Goal: Find specific page/section: Find specific page/section

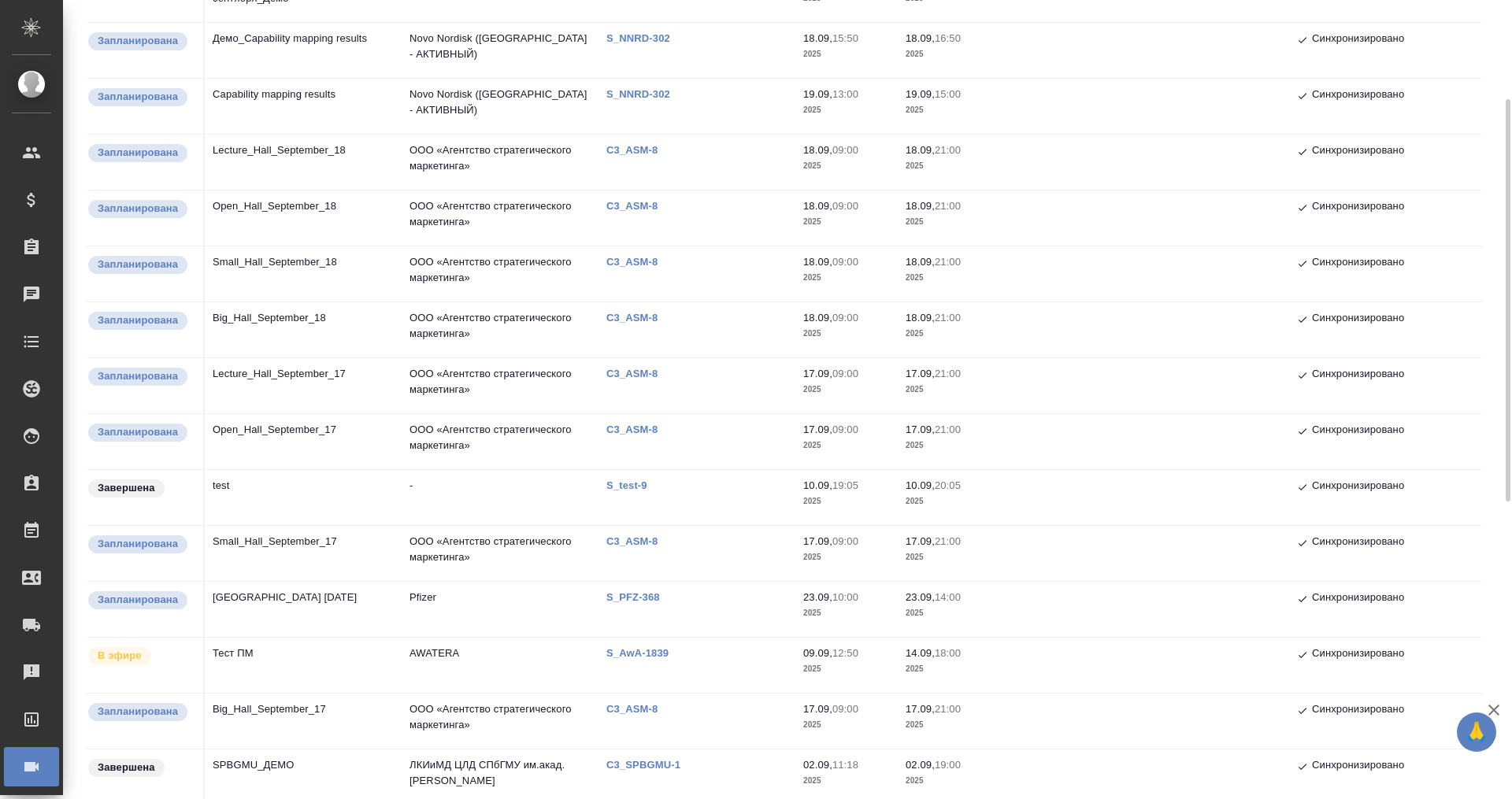
scroll to position [296, 0]
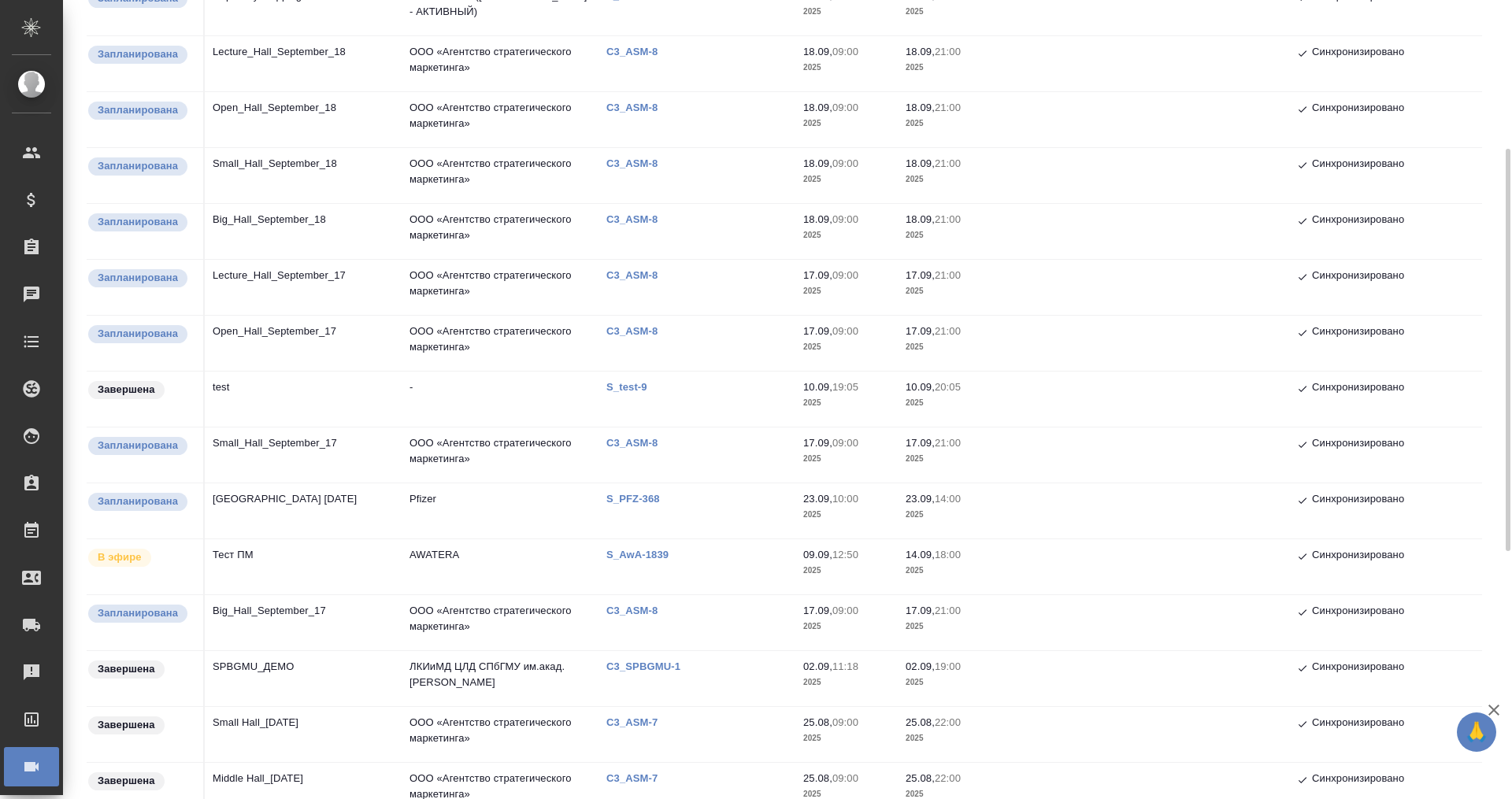
click at [291, 613] on td "Big_Hall_September_17" at bounding box center [303, 623] width 197 height 55
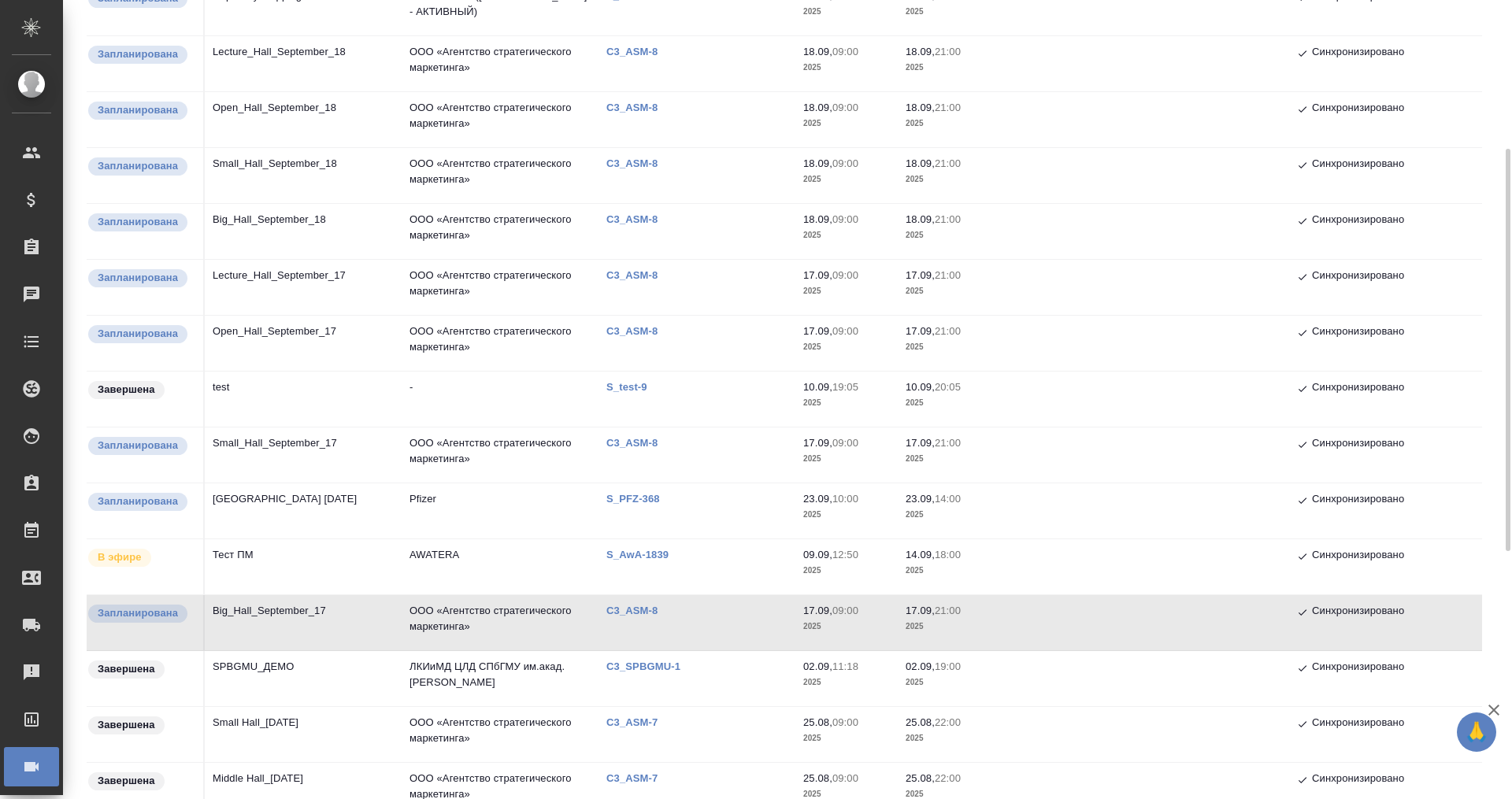
click at [291, 613] on td "Big_Hall_September_17" at bounding box center [303, 623] width 197 height 55
click at [279, 442] on td "Small_Hall_September_17" at bounding box center [303, 455] width 197 height 55
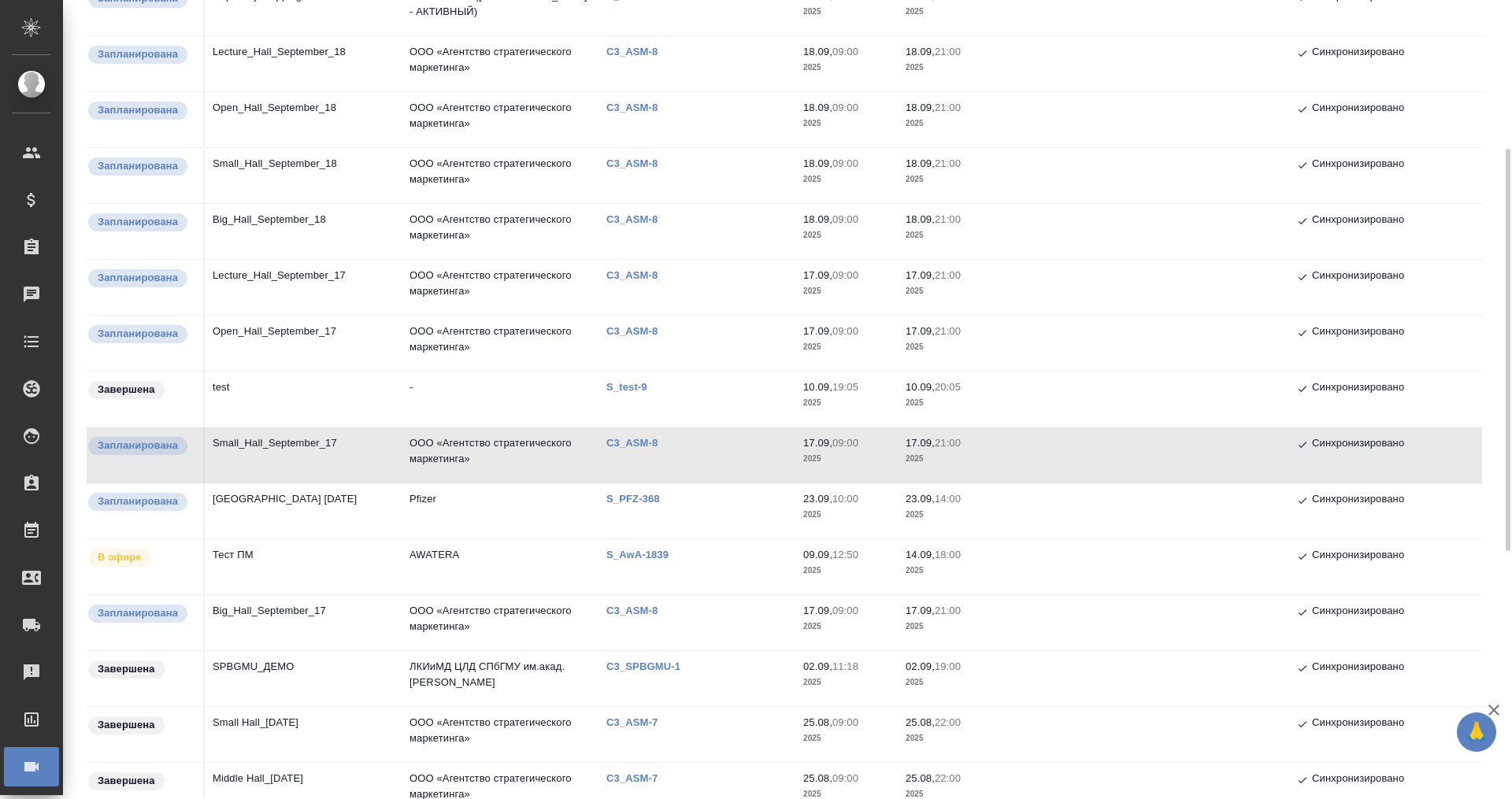
click at [279, 442] on td "Small_Hall_September_17" at bounding box center [303, 455] width 197 height 55
click at [279, 442] on td "Small_Hall_September_17" at bounding box center [303, 455] width 197 height 55
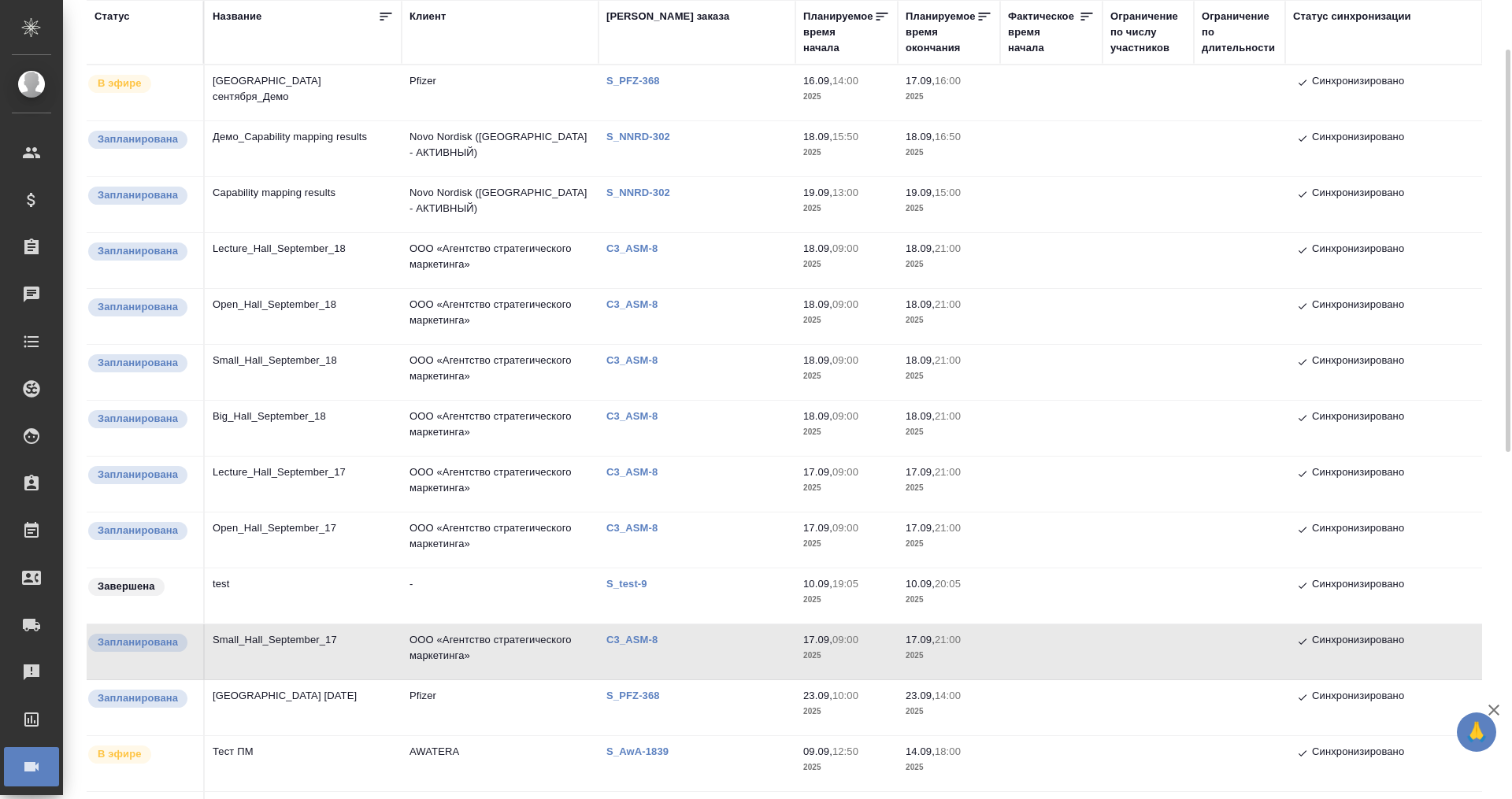
scroll to position [0, 0]
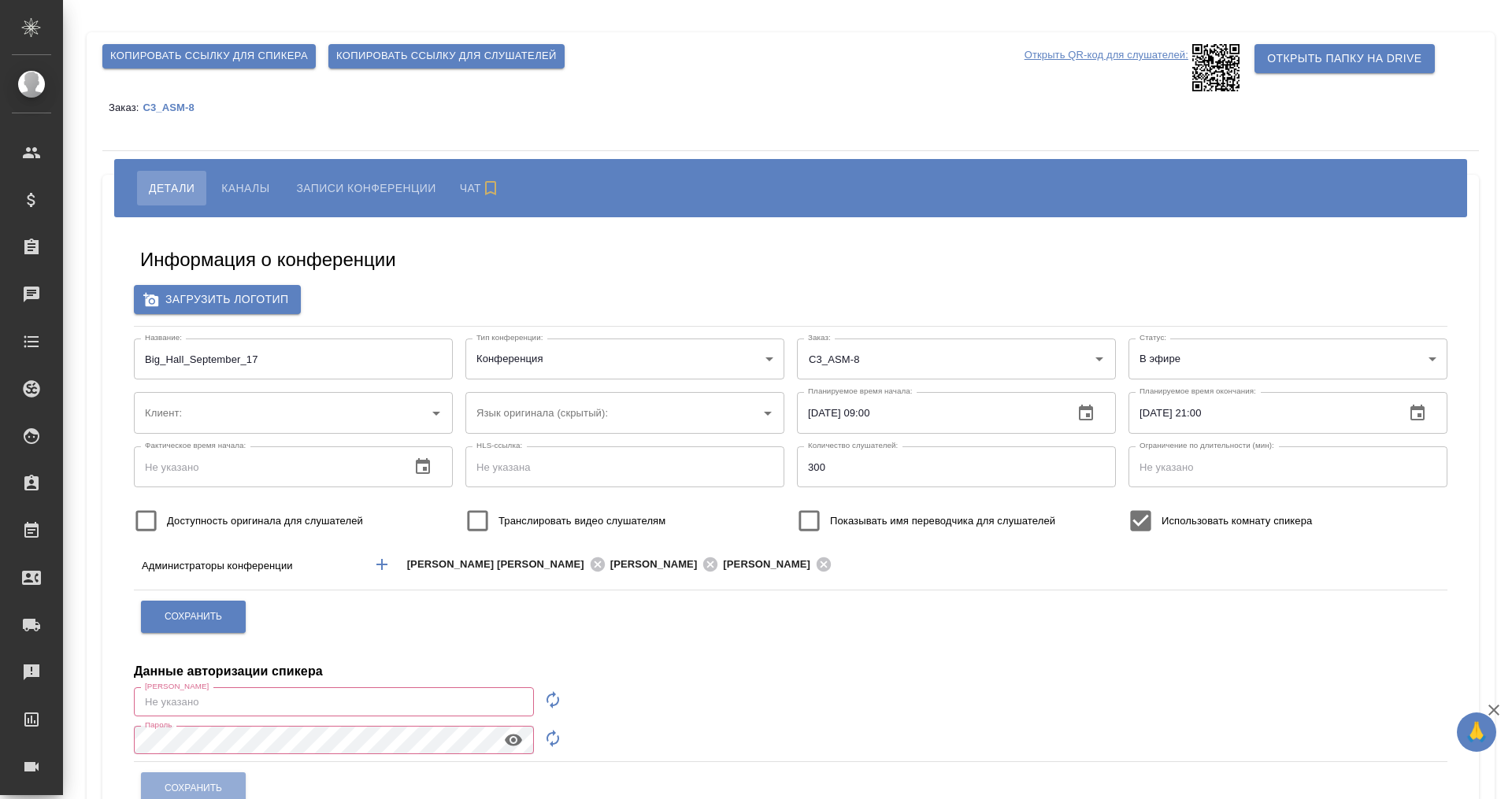
type input "Белорусский"
type input "ООО «Агентство стратегического маркетинга»"
type input "[PERSON_NAME][EMAIL_ADDRESS][DOMAIN_NAME]"
click at [249, 183] on span "Каналы" at bounding box center [245, 188] width 48 height 19
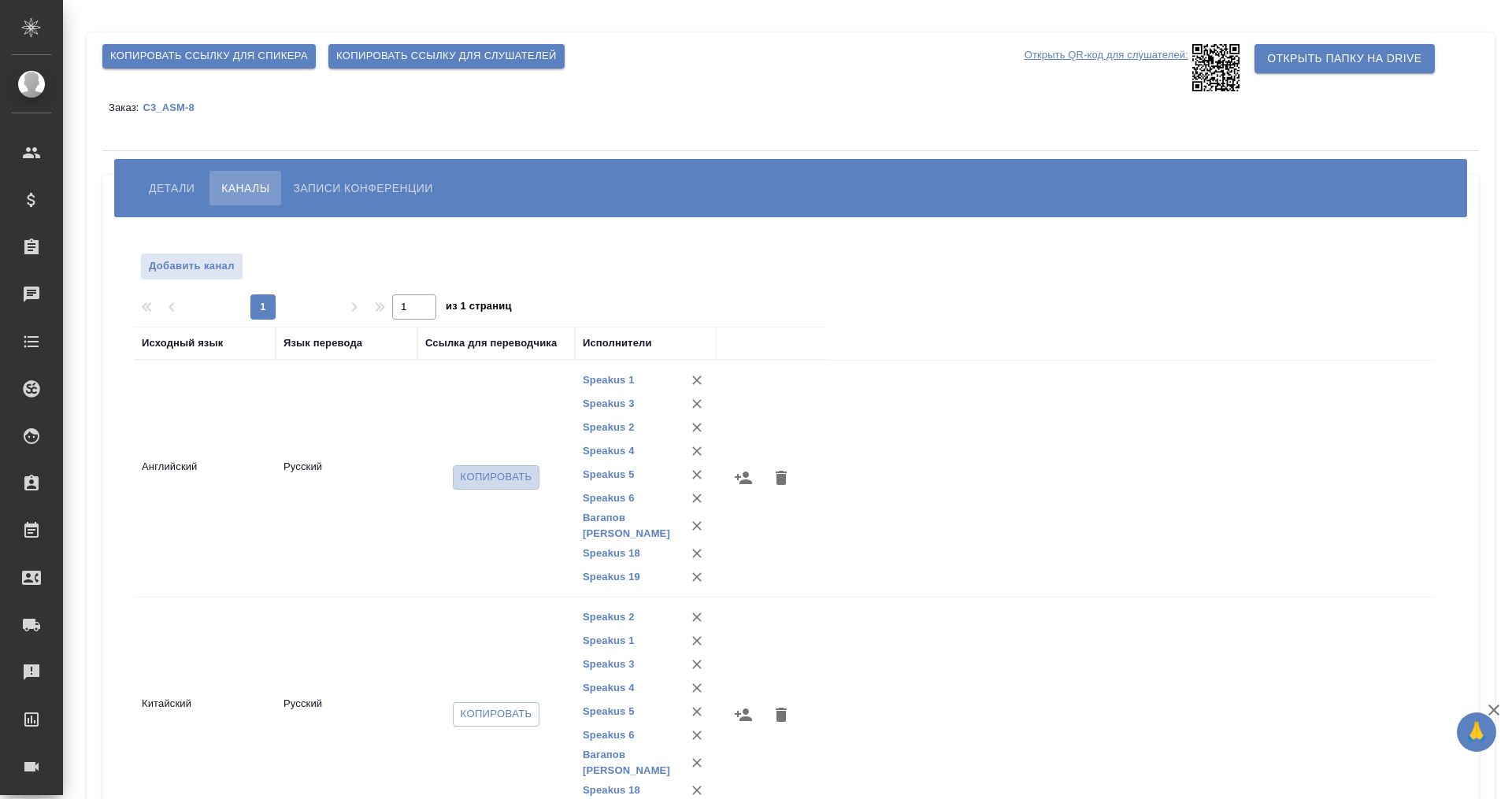
click at [500, 476] on span "Копировать" at bounding box center [496, 477] width 71 height 18
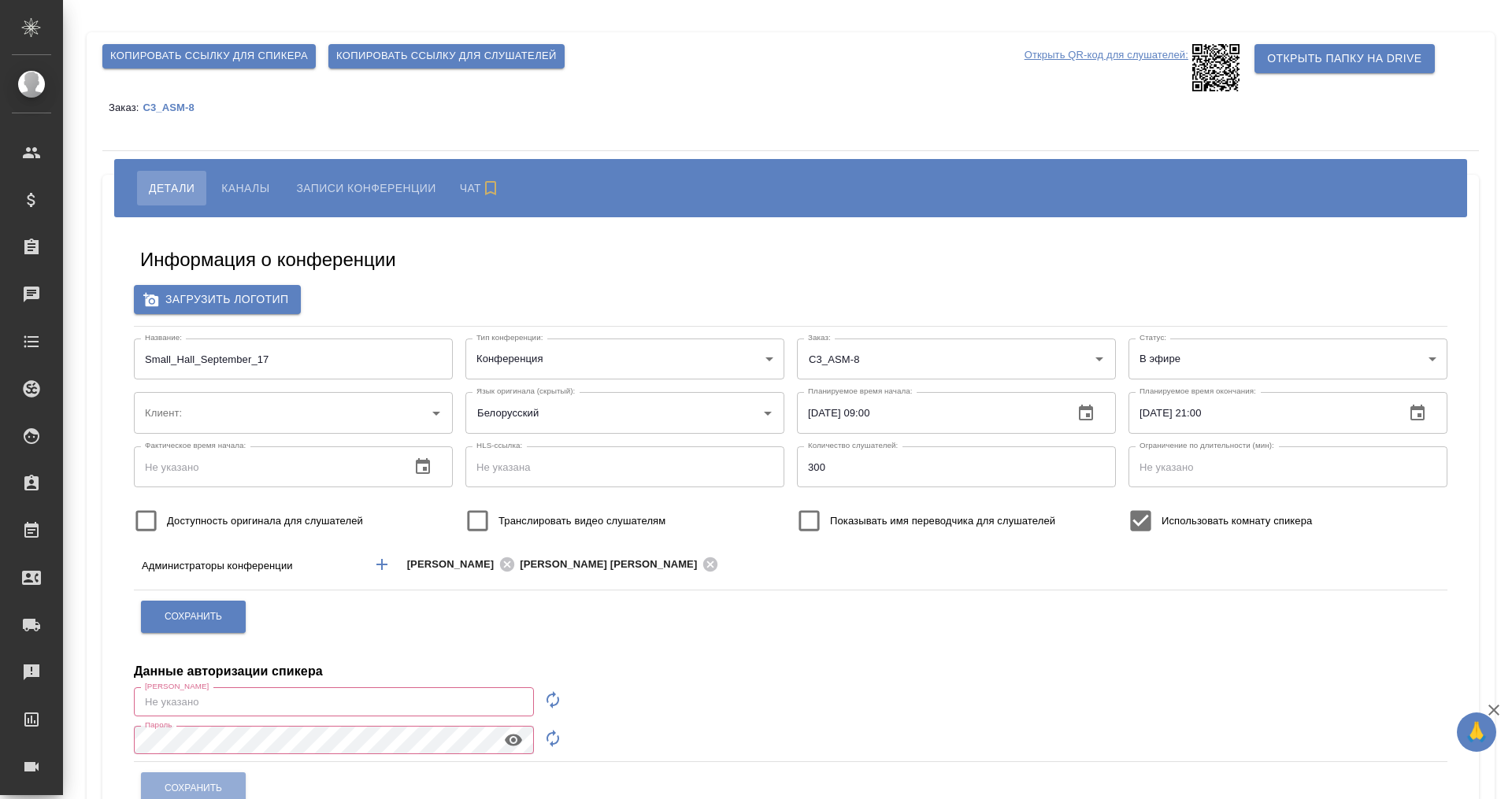
type input "ООО «Агентство стратегического маркетинга»"
type input "[PERSON_NAME][EMAIL_ADDRESS][DOMAIN_NAME]"
click at [238, 181] on span "Каналы" at bounding box center [245, 188] width 48 height 19
